Goal: Task Accomplishment & Management: Use online tool/utility

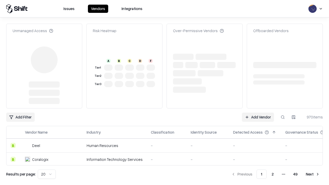
click at [258, 113] on link "Add Vendor" at bounding box center [258, 117] width 32 height 9
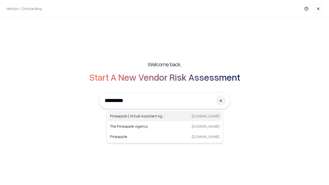
click at [165, 116] on div "Pineapple | Virtual Assistant Agency [DOMAIN_NAME]" at bounding box center [165, 116] width 114 height 10
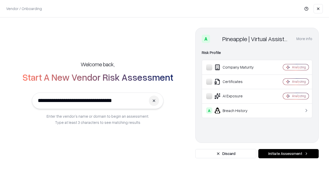
type input "**********"
click at [288, 154] on button "Initiate Assessment" at bounding box center [288, 153] width 60 height 9
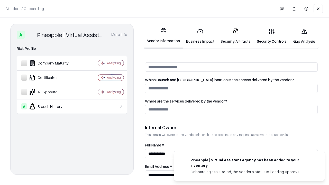
scroll to position [266, 0]
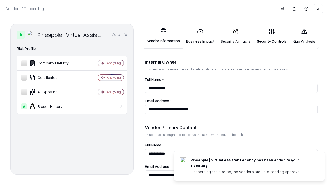
click at [200, 36] on link "Business Impact" at bounding box center [200, 36] width 34 height 24
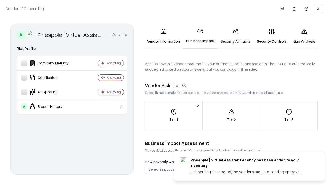
click at [304, 36] on link "Gap Analysis" at bounding box center [303, 36] width 29 height 24
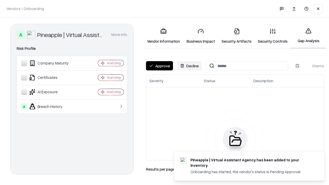
click at [159, 66] on button "Approve" at bounding box center [159, 65] width 27 height 9
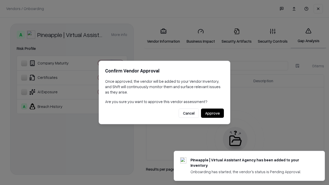
click at [212, 113] on button "Approve" at bounding box center [212, 113] width 23 height 9
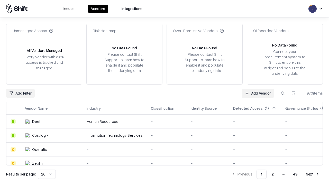
type input "**********"
click at [258, 93] on link "Add Vendor" at bounding box center [258, 93] width 32 height 9
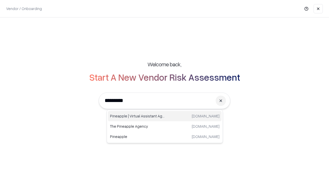
click at [165, 116] on div "Pineapple | Virtual Assistant Agency [DOMAIN_NAME]" at bounding box center [165, 116] width 114 height 10
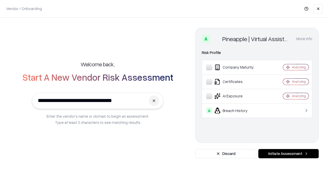
type input "**********"
click at [288, 154] on button "Initiate Assessment" at bounding box center [288, 153] width 60 height 9
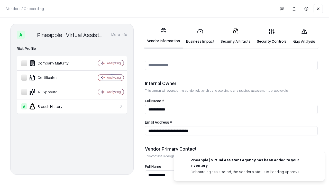
scroll to position [266, 0]
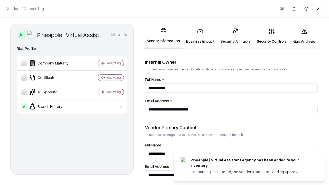
click at [304, 36] on link "Gap Analysis" at bounding box center [303, 36] width 29 height 24
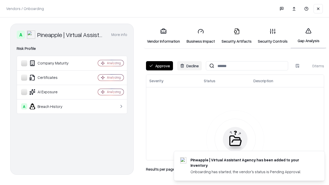
click at [159, 66] on button "Approve" at bounding box center [159, 65] width 27 height 9
